Goal: Find specific page/section: Find specific page/section

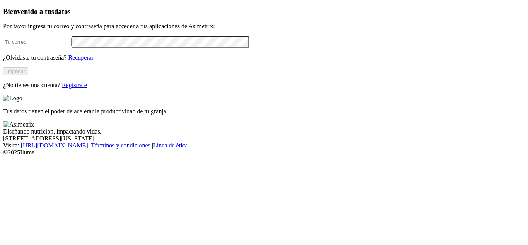
type input "[EMAIL_ADDRESS][DOMAIN_NAME]"
click at [28, 75] on button "Ingresar" at bounding box center [15, 71] width 25 height 8
